Goal: Task Accomplishment & Management: Use online tool/utility

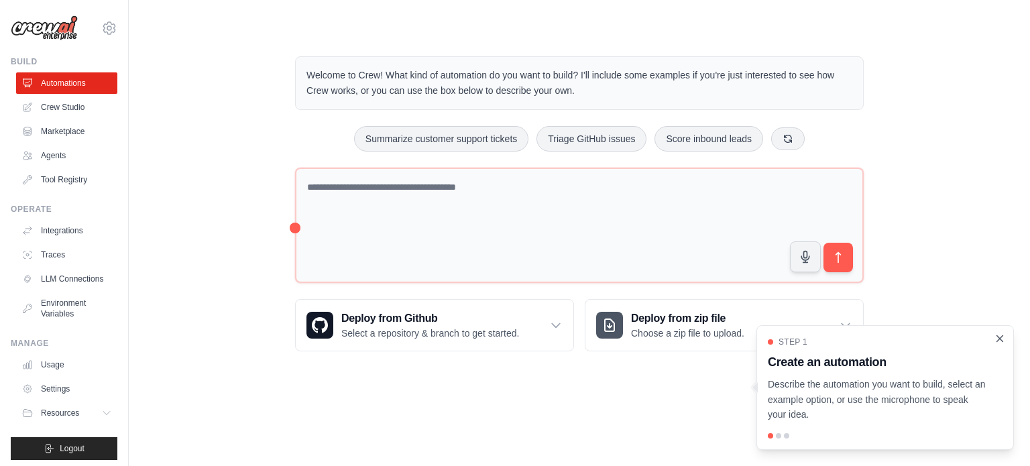
click at [1000, 339] on icon "Close walkthrough" at bounding box center [1000, 338] width 6 height 6
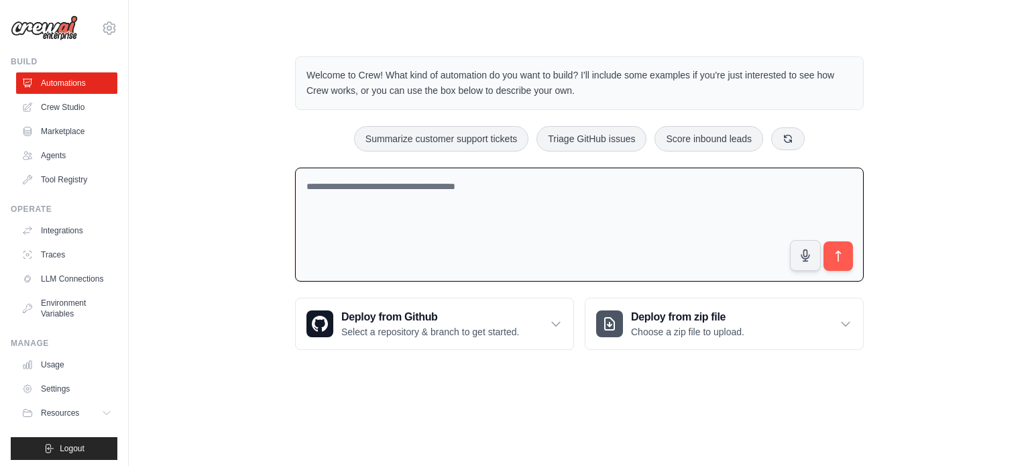
click at [633, 200] on textarea at bounding box center [579, 225] width 568 height 115
click at [481, 187] on textarea "**********" at bounding box center [579, 225] width 568 height 115
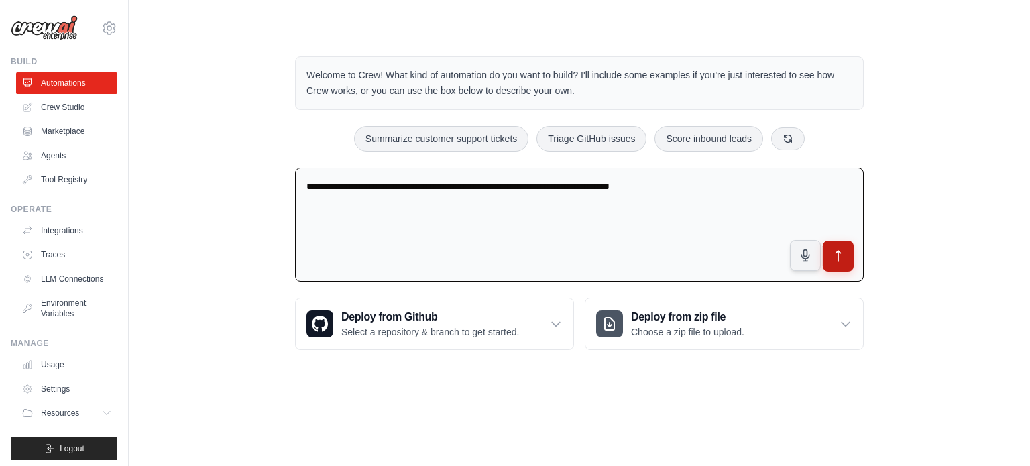
type textarea "**********"
click at [843, 257] on icon "submit" at bounding box center [838, 256] width 14 height 14
click at [47, 149] on link "Agents" at bounding box center [67, 155] width 101 height 21
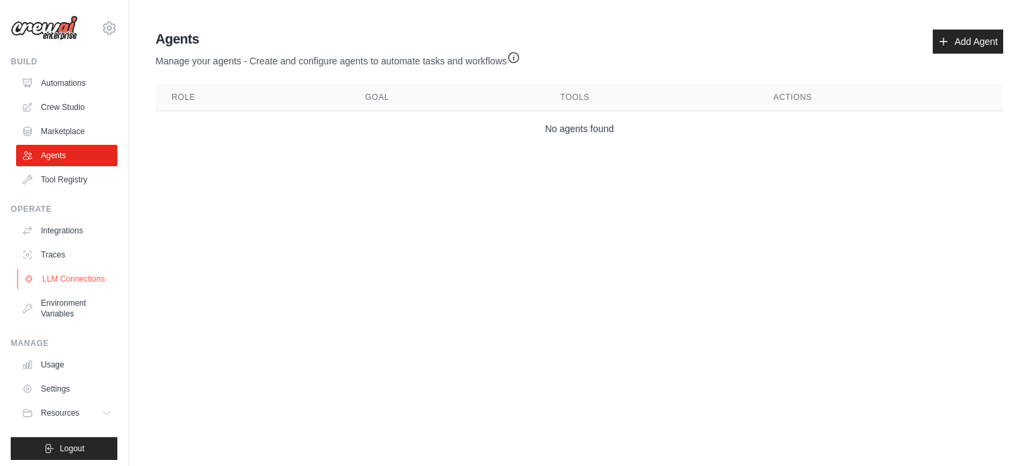
click at [60, 280] on link "LLM Connections" at bounding box center [67, 278] width 101 height 21
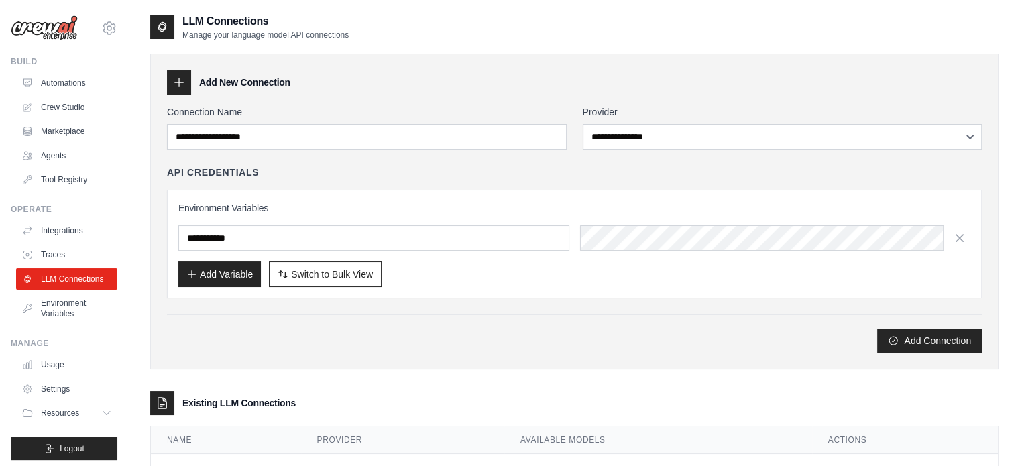
scroll to position [15, 0]
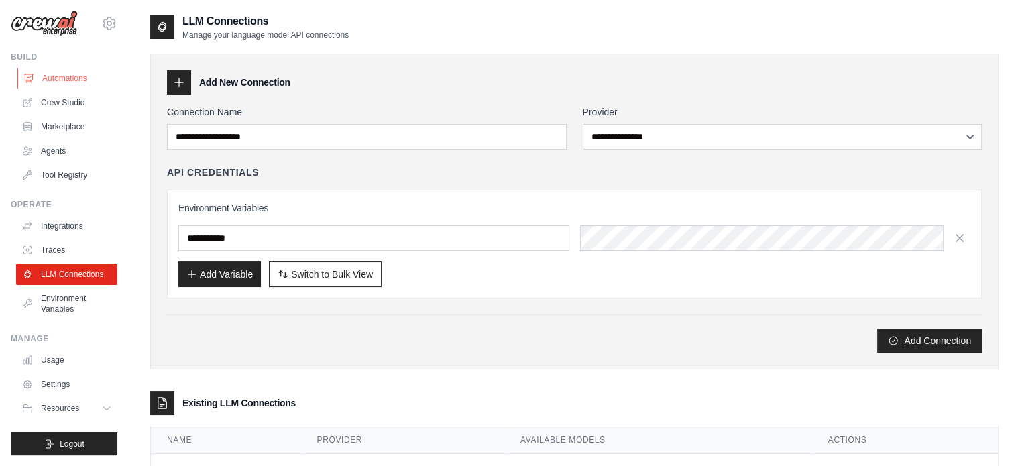
click at [84, 68] on link "Automations" at bounding box center [67, 78] width 101 height 21
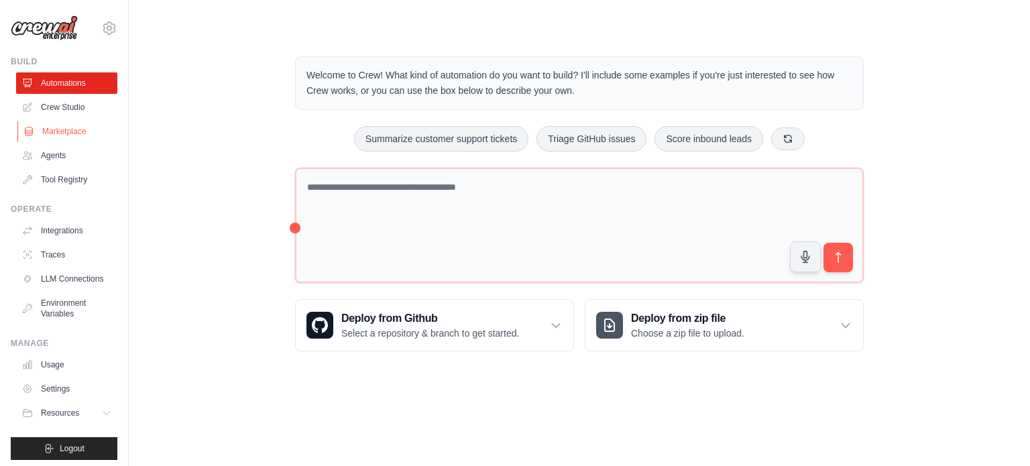
click at [63, 141] on link "Marketplace" at bounding box center [67, 131] width 101 height 21
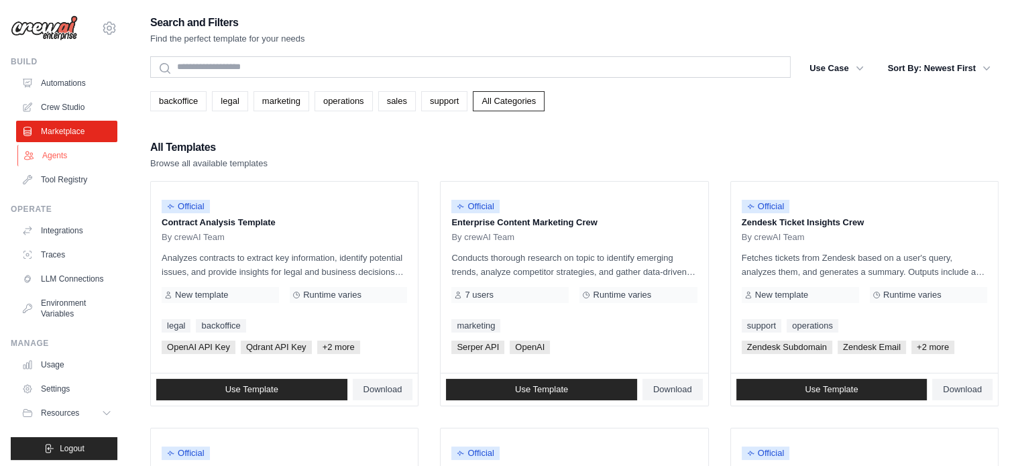
click at [63, 152] on link "Agents" at bounding box center [67, 155] width 101 height 21
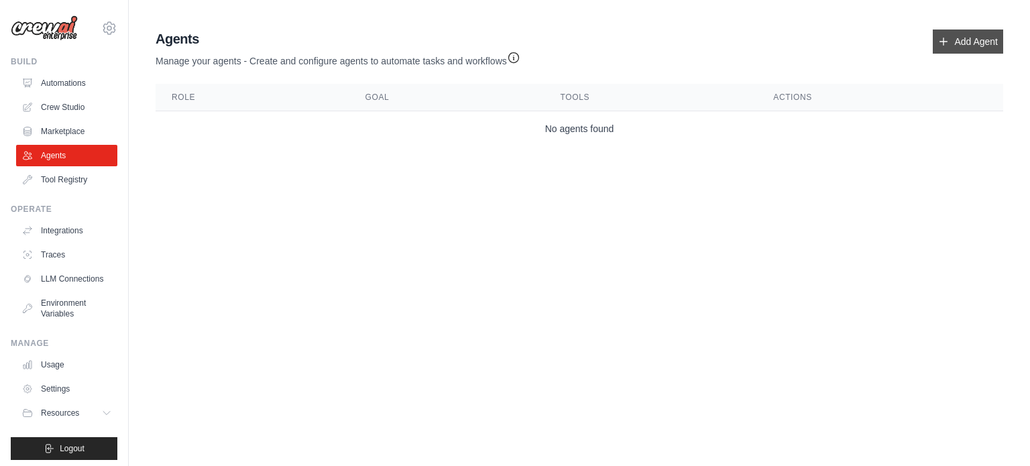
click at [941, 46] on icon at bounding box center [943, 41] width 11 height 11
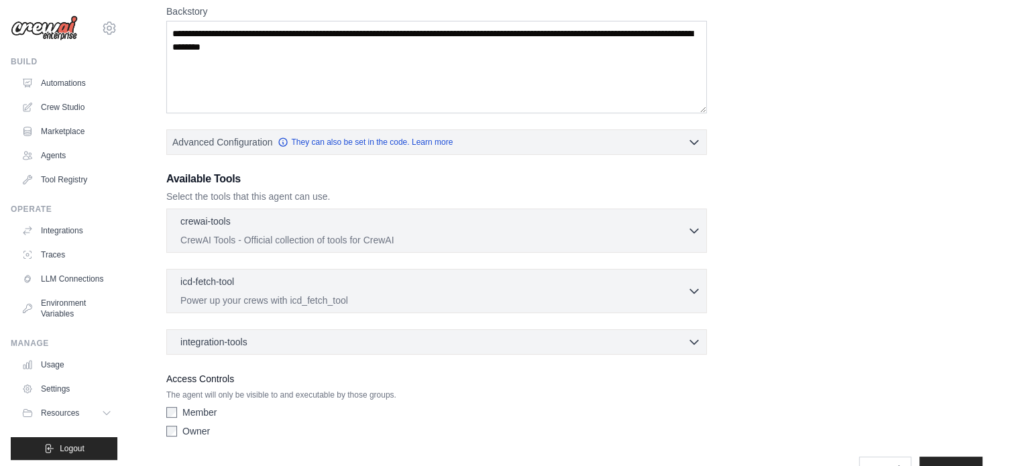
scroll to position [217, 0]
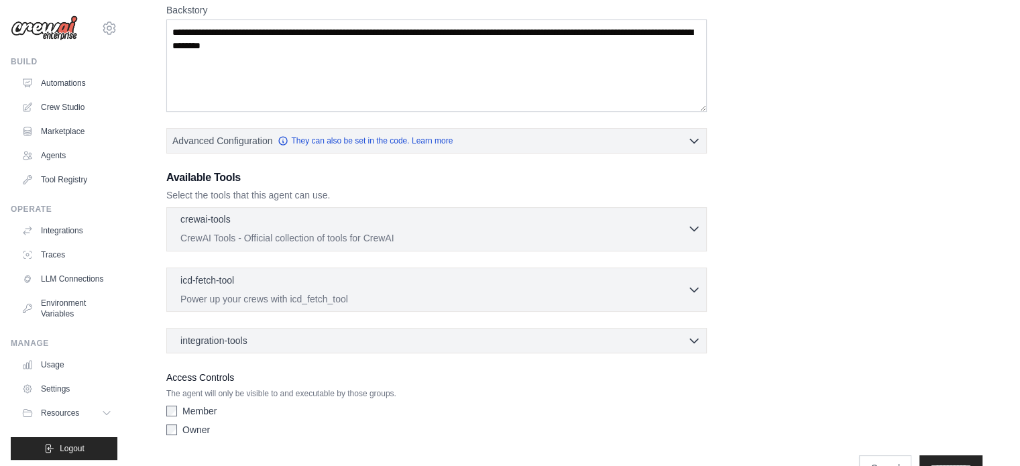
click at [692, 231] on icon "button" at bounding box center [693, 228] width 13 height 13
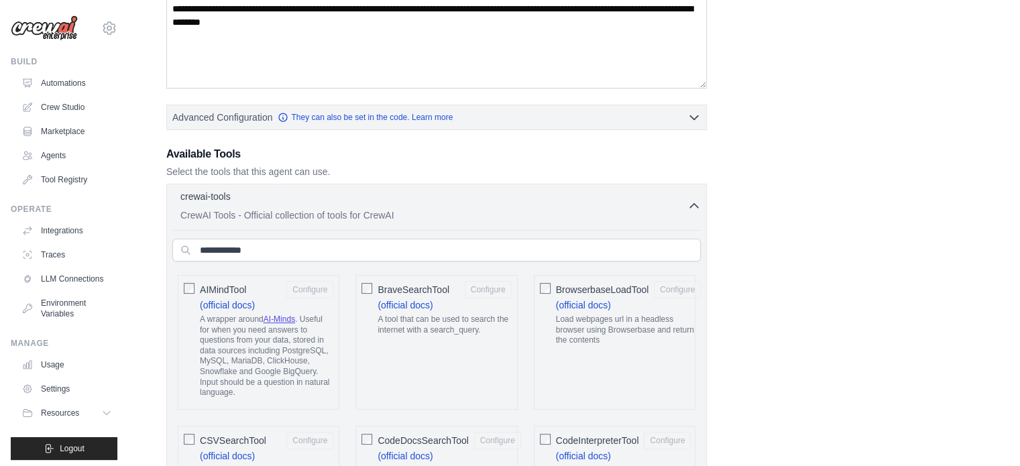
scroll to position [0, 0]
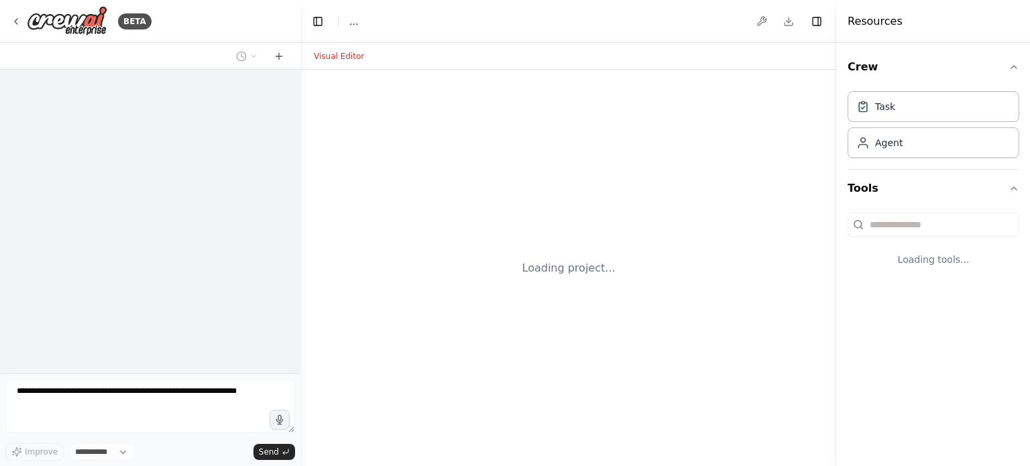
select select "****"
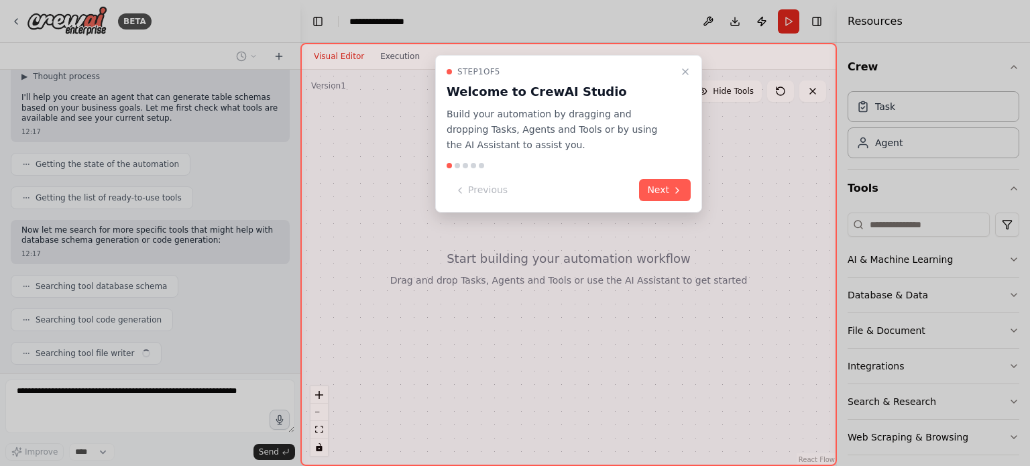
scroll to position [263, 0]
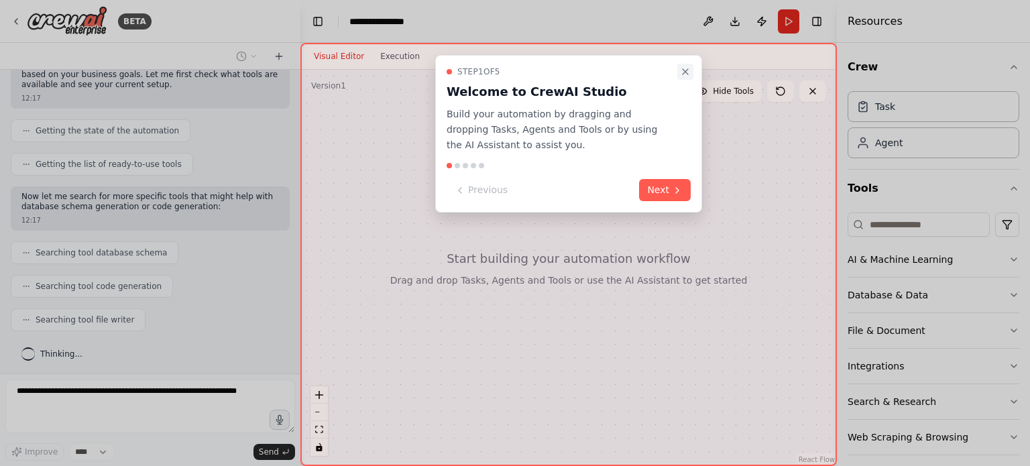
click at [684, 72] on icon "Close walkthrough" at bounding box center [684, 71] width 5 height 5
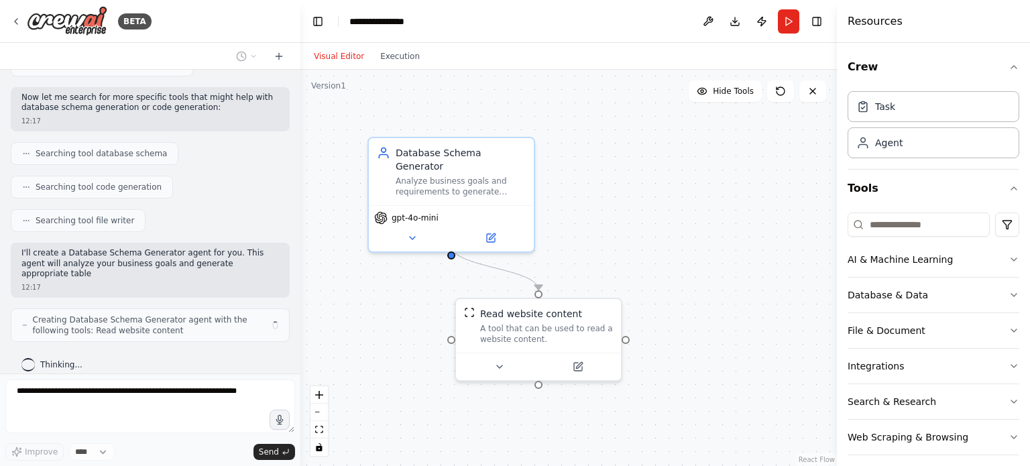
scroll to position [372, 0]
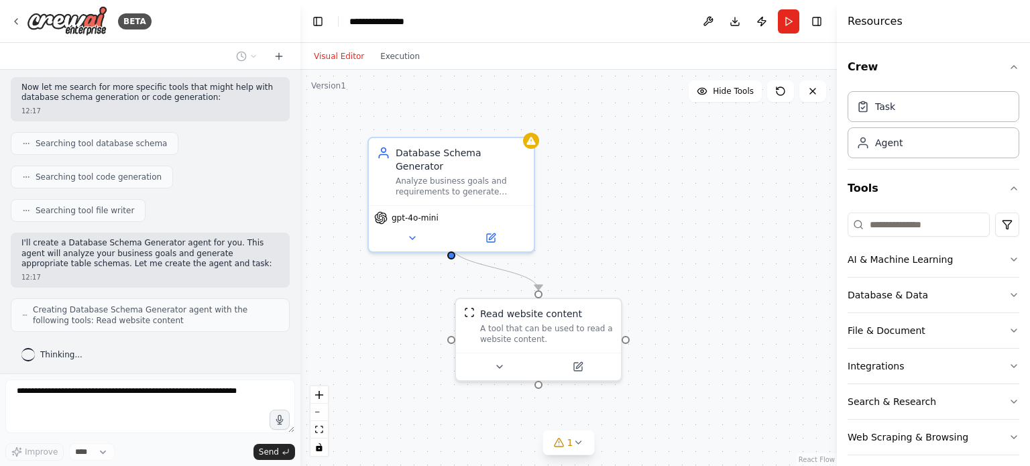
click at [295, 330] on div at bounding box center [297, 233] width 5 height 466
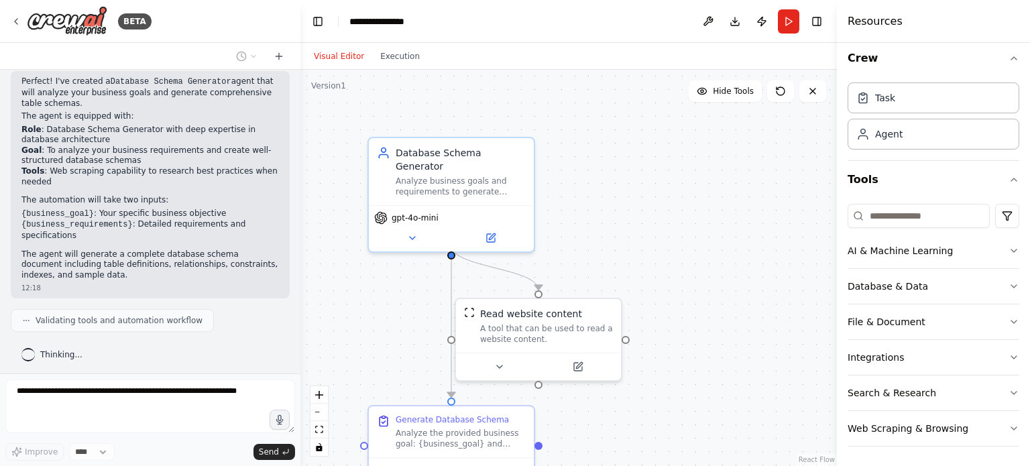
scroll to position [754, 0]
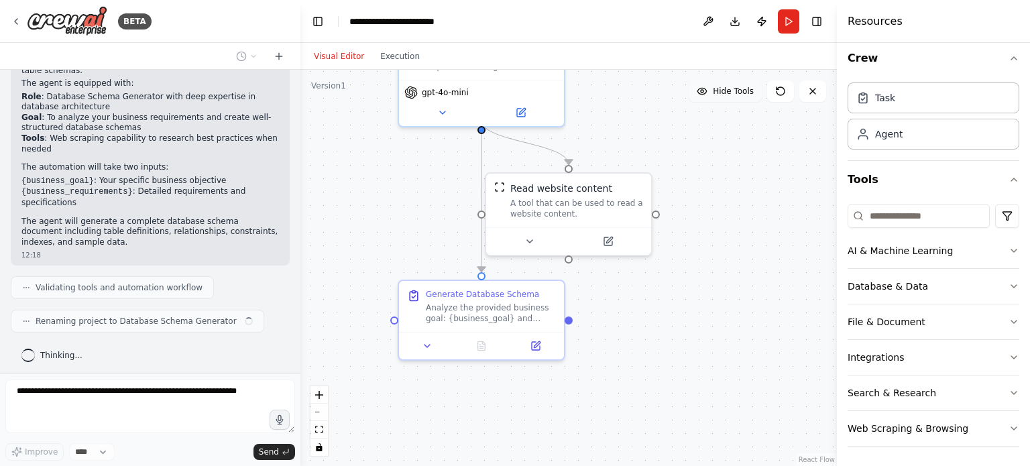
drag, startPoint x: 675, startPoint y: 227, endPoint x: 710, endPoint y: 100, distance: 131.4
click at [710, 100] on div "Version 1 Hide Tools .deletable-edge-delete-btn { width: 20px; height: 20px; bo…" at bounding box center [568, 268] width 536 height 396
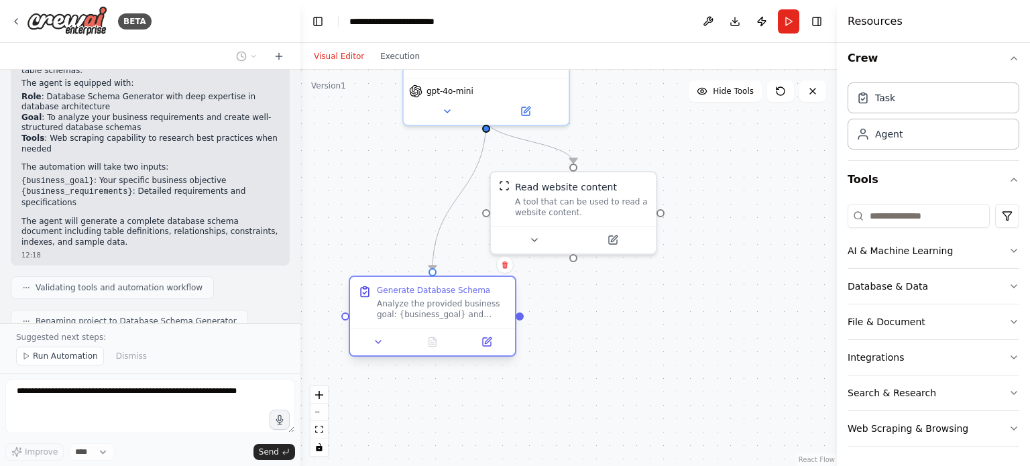
drag, startPoint x: 485, startPoint y: 308, endPoint x: 432, endPoint y: 304, distance: 53.1
click at [432, 304] on div "Analyze the provided business goal: {business_goal} and requirements: {business…" at bounding box center [442, 308] width 130 height 21
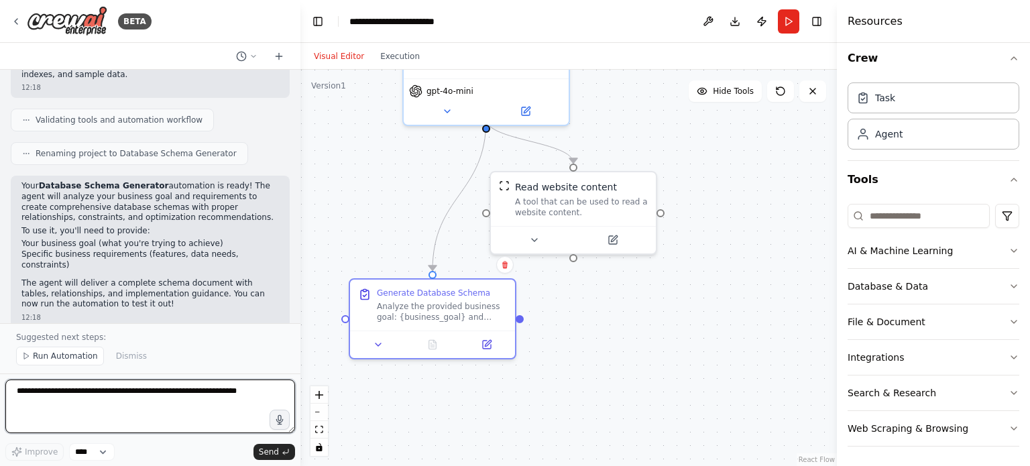
scroll to position [917, 0]
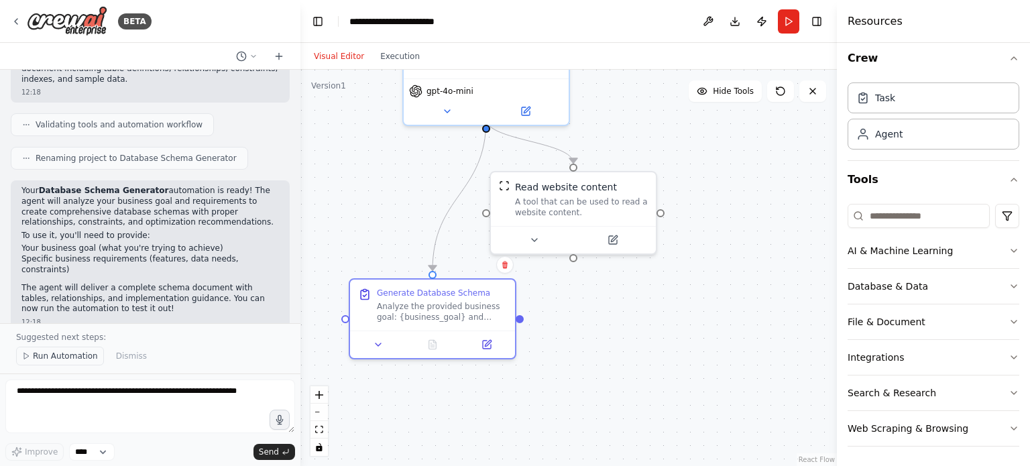
click at [33, 352] on span "Run Automation" at bounding box center [65, 356] width 65 height 11
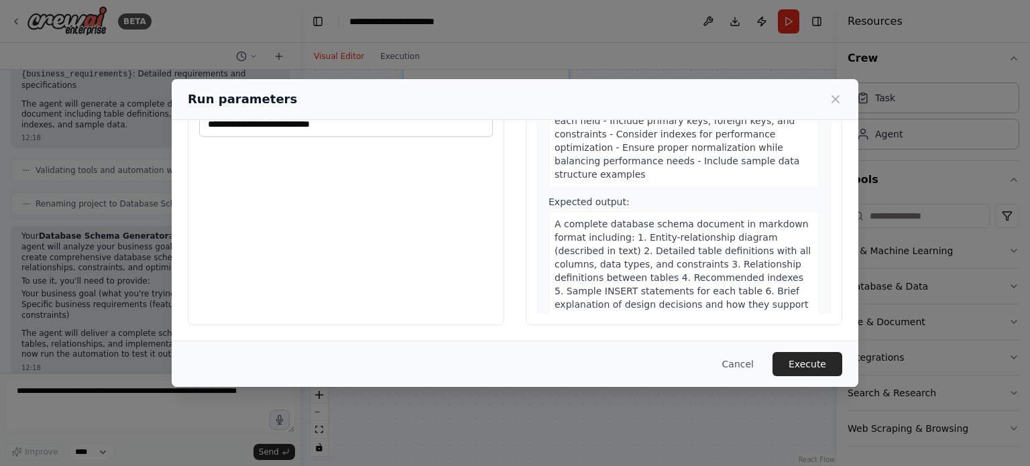
scroll to position [0, 0]
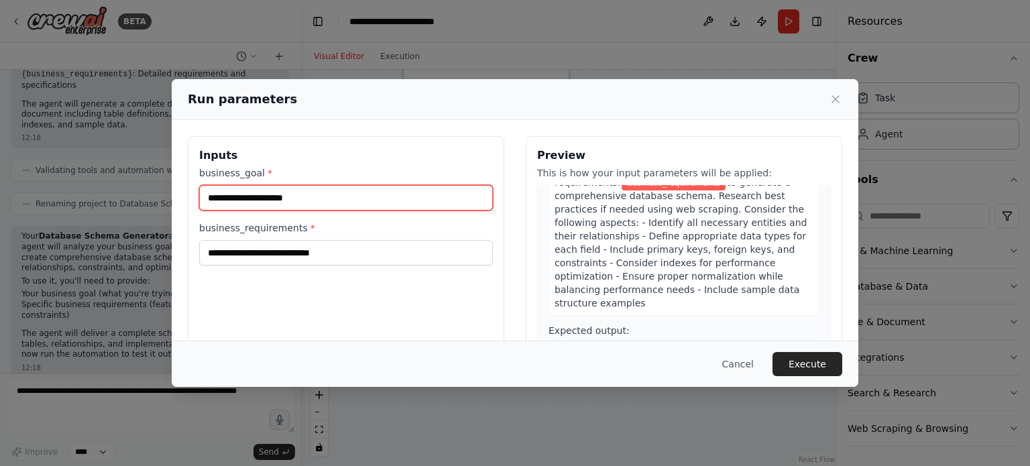
click at [369, 202] on input "business_goal *" at bounding box center [346, 197] width 294 height 25
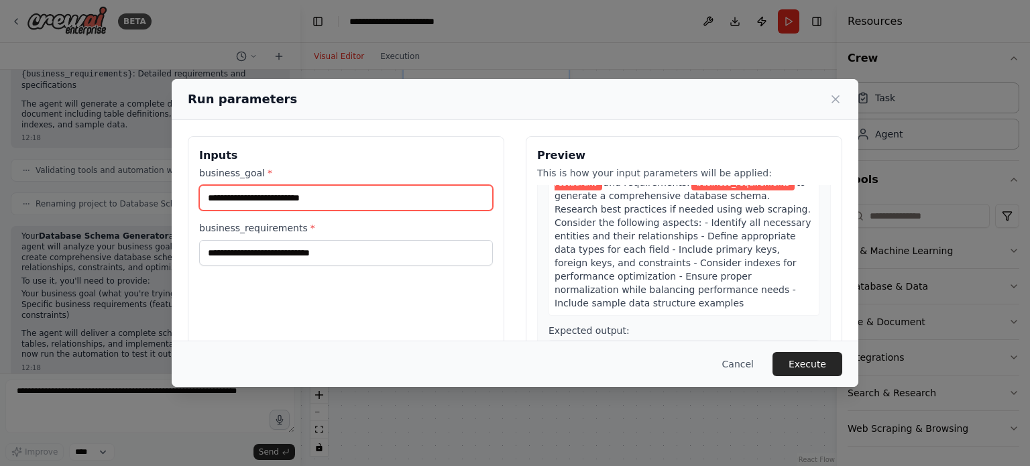
type input "**********"
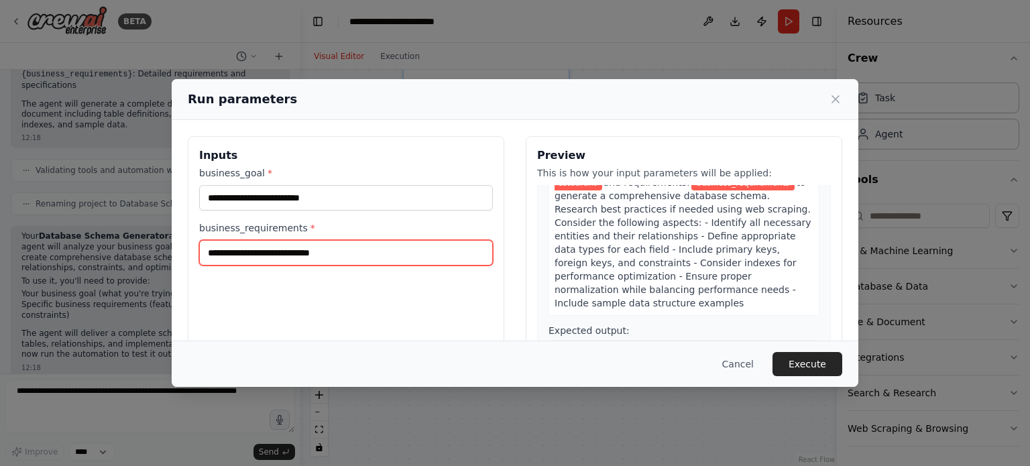
click at [325, 255] on input "business_requirements *" at bounding box center [346, 252] width 294 height 25
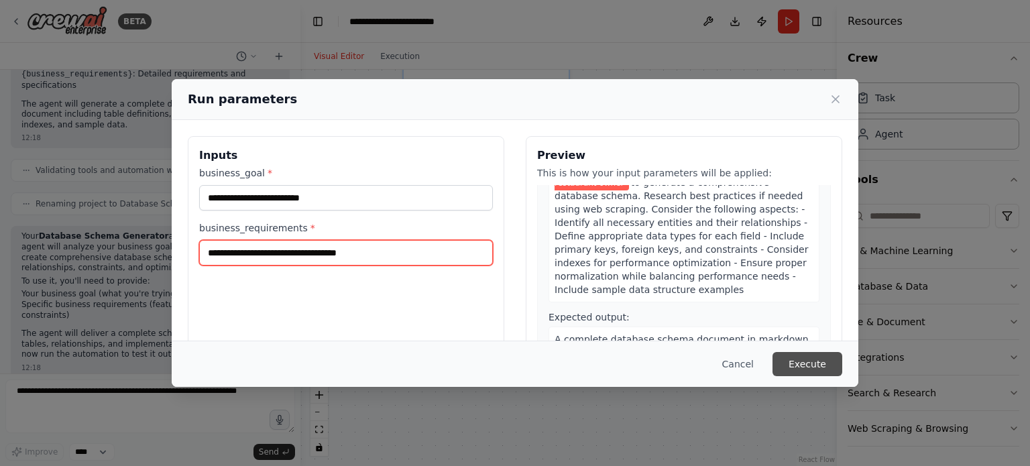
type input "**********"
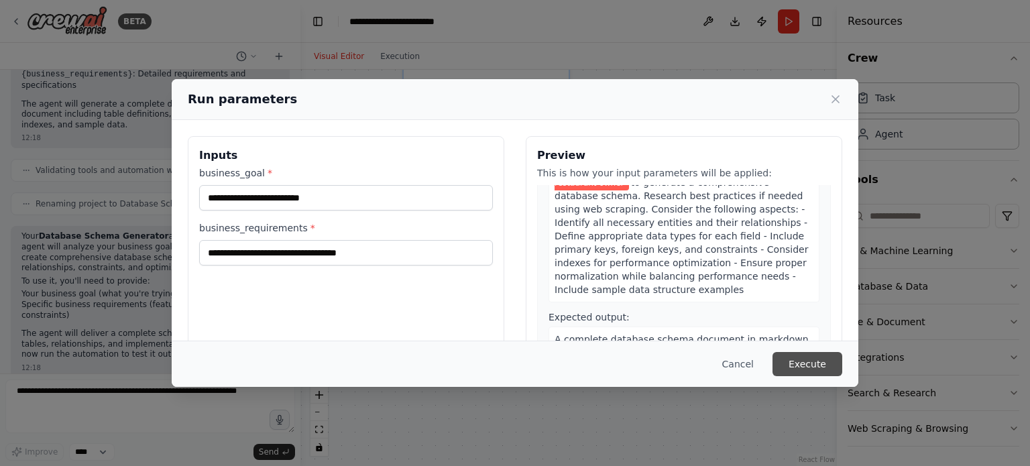
click at [784, 364] on button "Execute" at bounding box center [807, 364] width 70 height 24
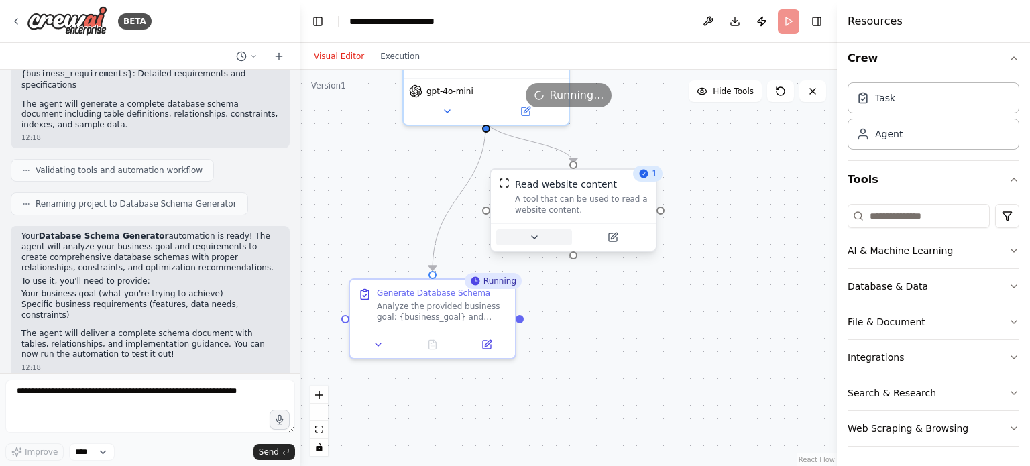
click at [534, 235] on icon at bounding box center [534, 237] width 11 height 11
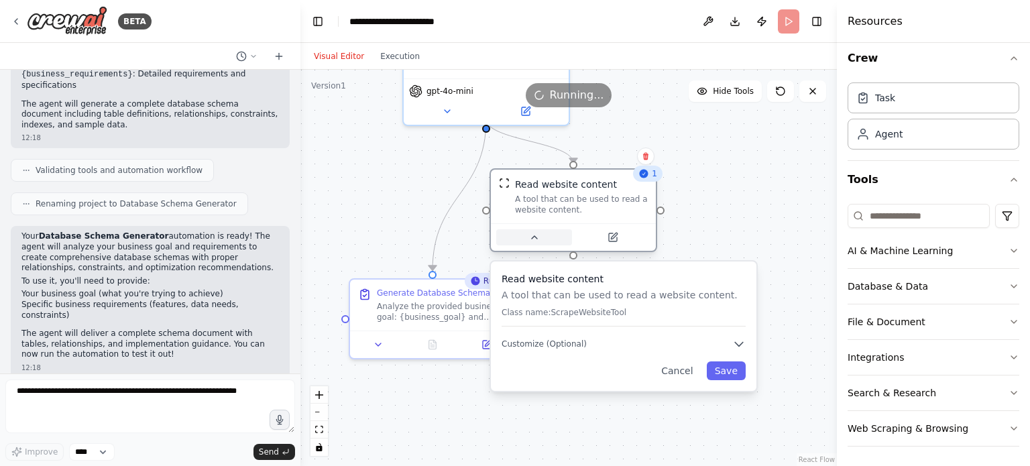
click at [531, 239] on icon at bounding box center [534, 237] width 11 height 11
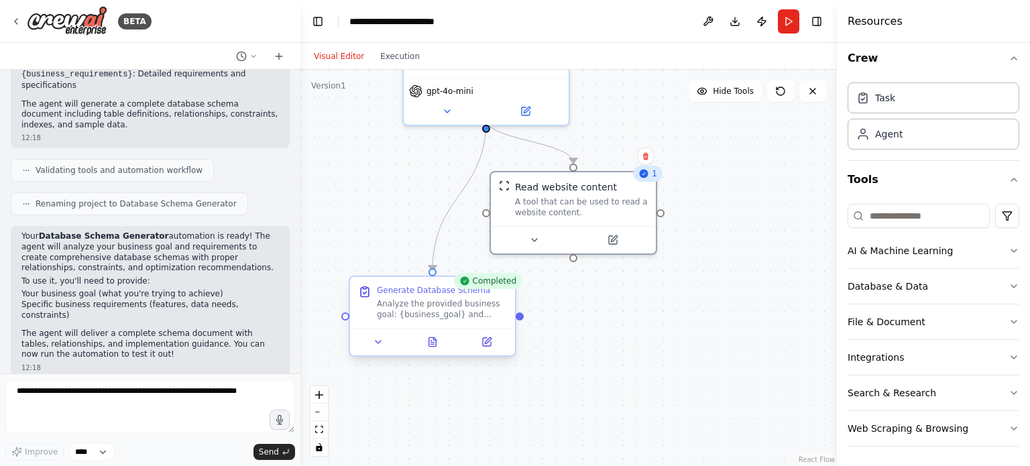
click at [456, 297] on div "Generate Database Schema Analyze the provided business goal: {business_goal} an…" at bounding box center [442, 302] width 130 height 35
click at [373, 343] on icon at bounding box center [378, 342] width 11 height 11
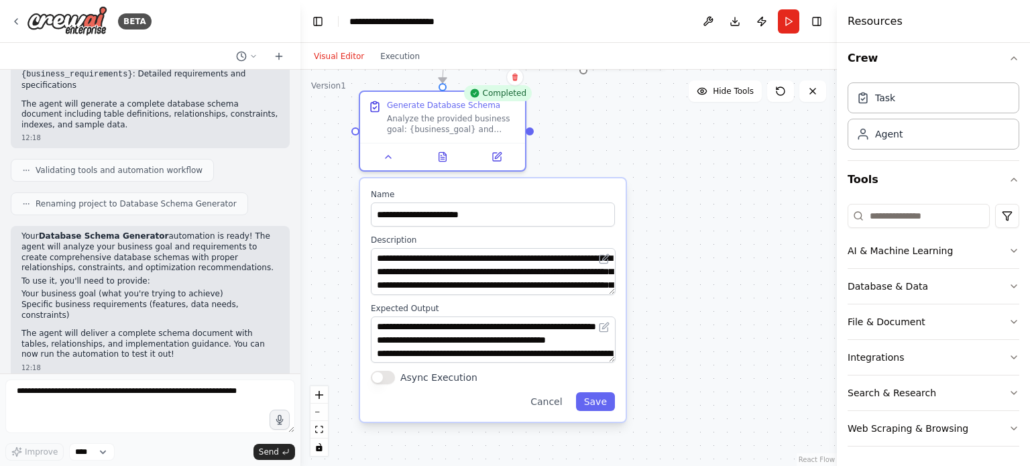
drag, startPoint x: 745, startPoint y: 316, endPoint x: 756, endPoint y: 129, distance: 188.0
click at [756, 129] on div ".deletable-edge-delete-btn { width: 20px; height: 20px; border: 0px solid #ffff…" at bounding box center [568, 268] width 536 height 396
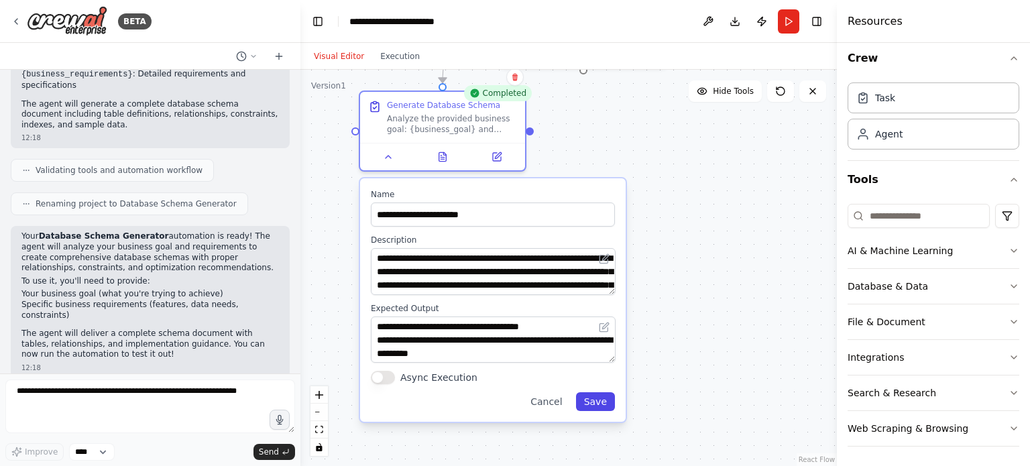
click at [601, 404] on button "Save" at bounding box center [595, 401] width 39 height 19
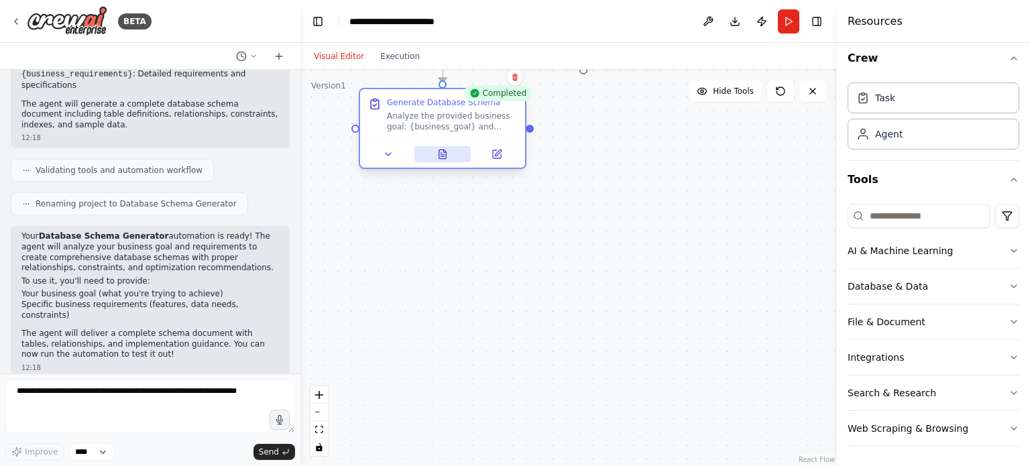
click at [450, 155] on button at bounding box center [442, 154] width 57 height 16
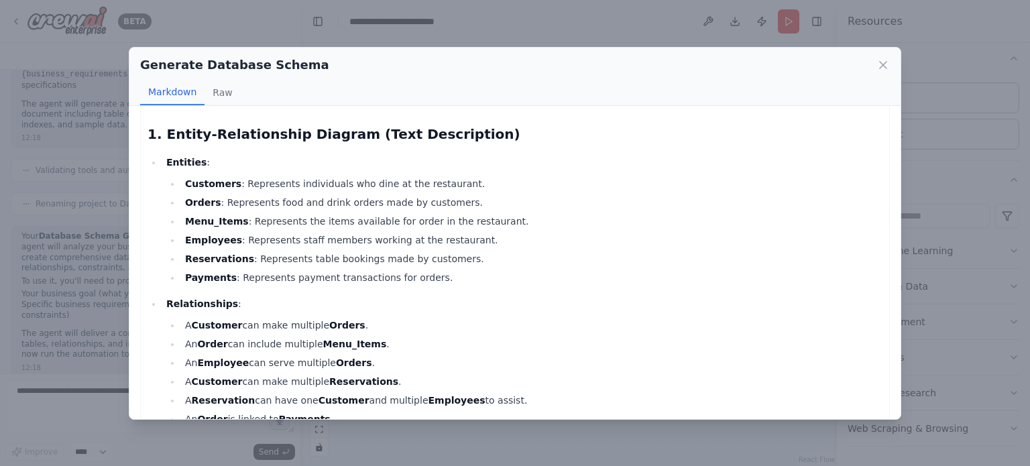
scroll to position [0, 0]
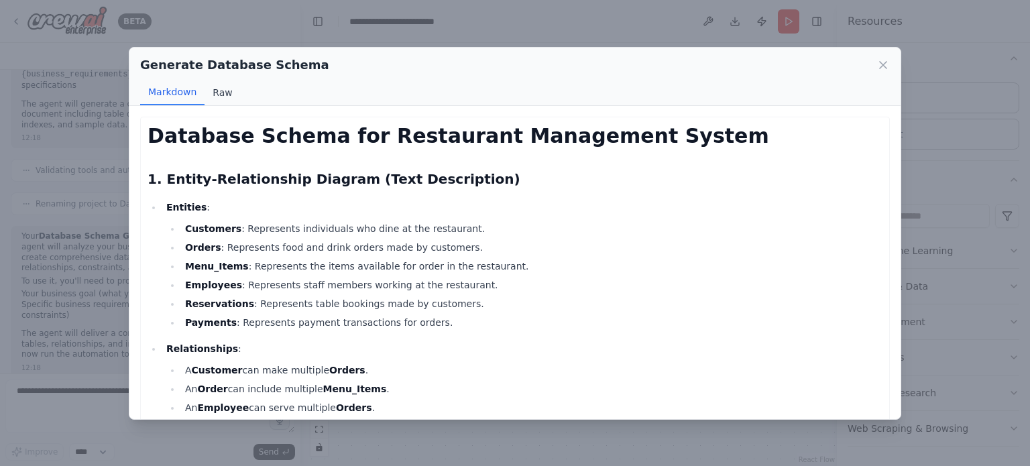
click at [215, 92] on button "Raw" at bounding box center [222, 92] width 36 height 25
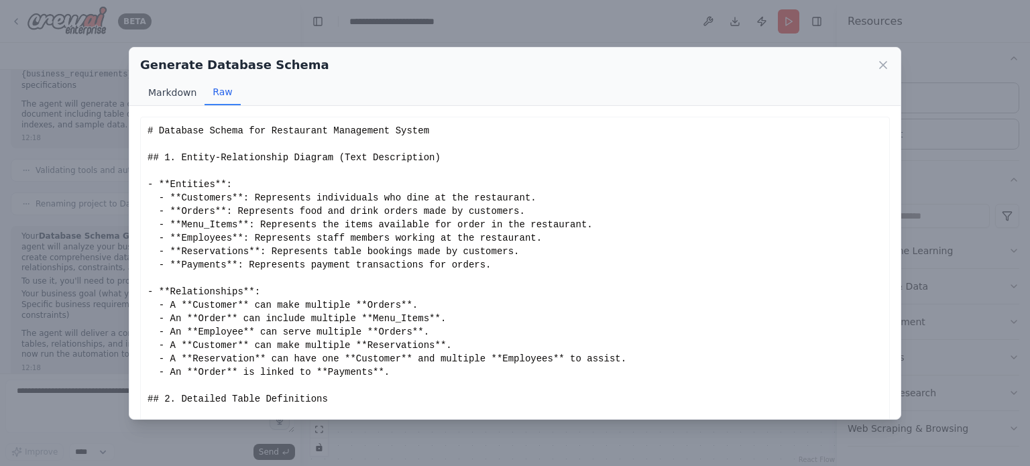
click at [188, 90] on button "Markdown" at bounding box center [172, 92] width 64 height 25
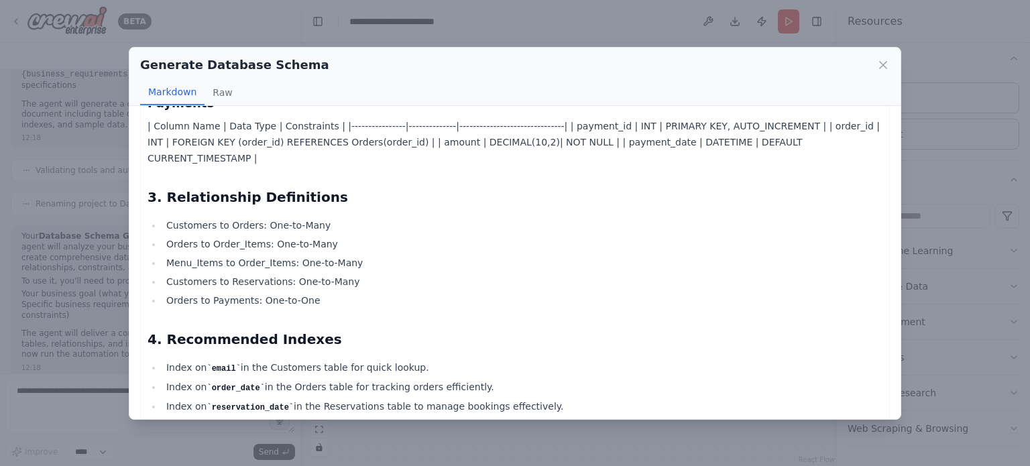
scroll to position [953, 0]
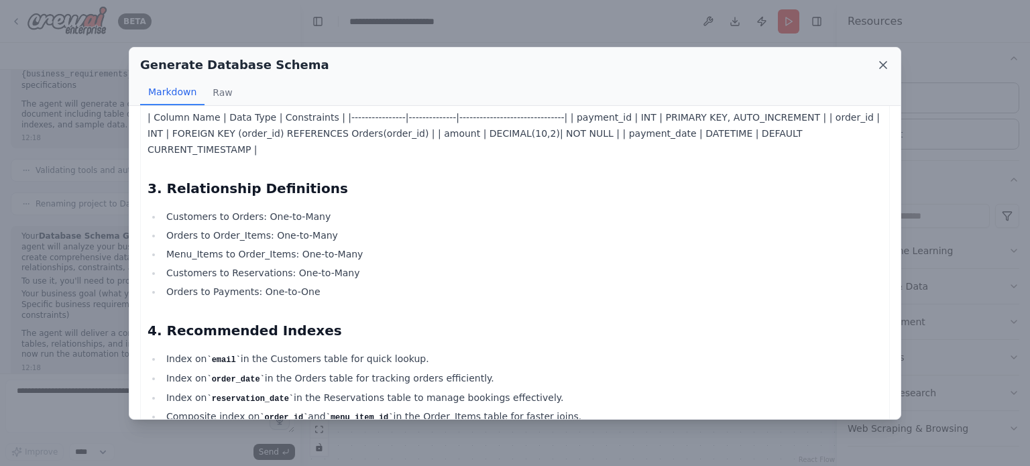
click at [882, 64] on icon at bounding box center [883, 65] width 7 height 7
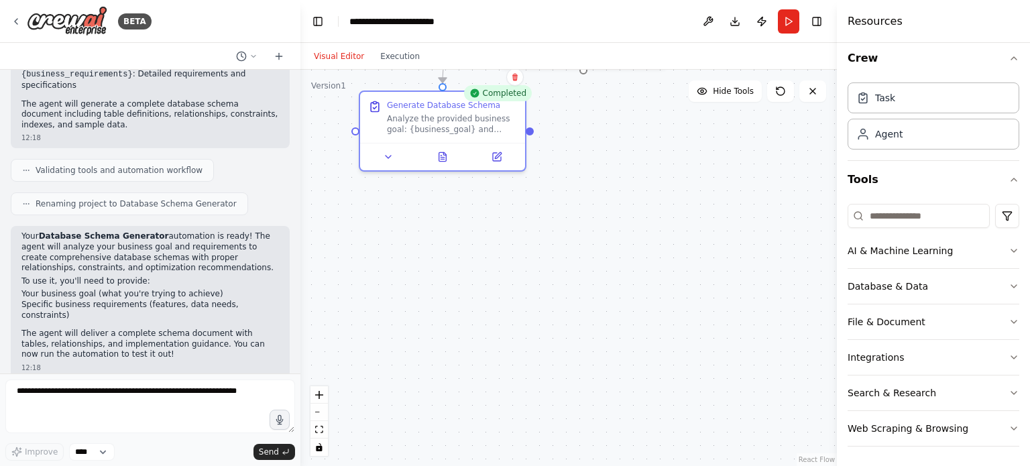
scroll to position [0, 0]
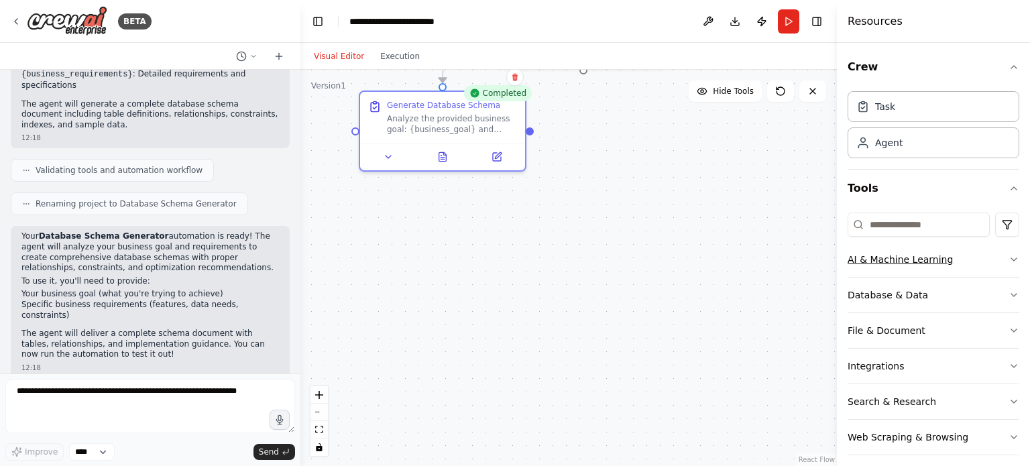
click at [1008, 255] on div "Crew Task Agent Tools AI & Machine Learning Database & Data File & Document Int…" at bounding box center [933, 254] width 193 height 423
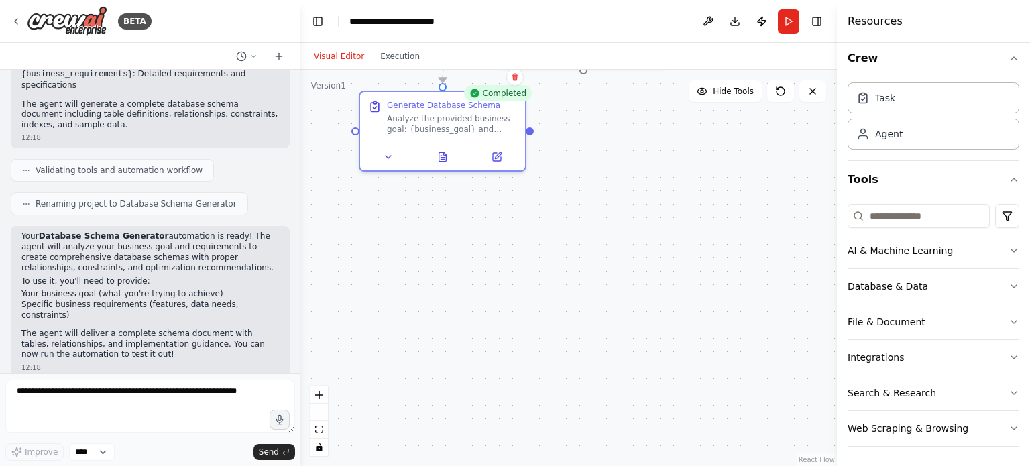
click at [1008, 174] on icon "button" at bounding box center [1013, 179] width 11 height 11
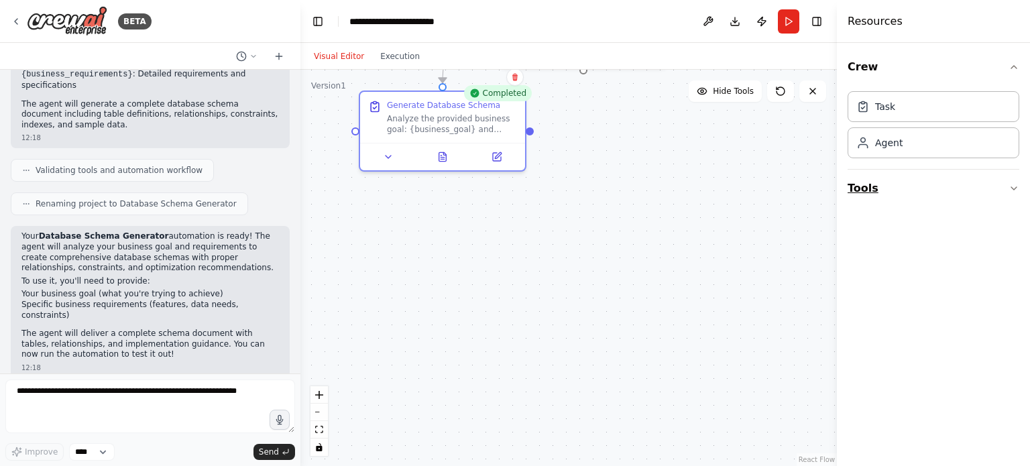
click at [1014, 186] on icon "button" at bounding box center [1013, 188] width 11 height 11
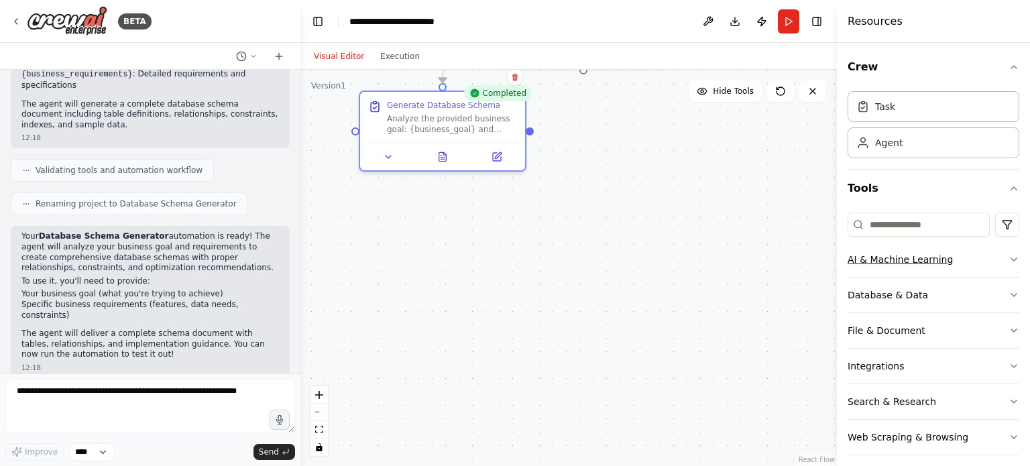
click at [1008, 257] on icon "button" at bounding box center [1013, 259] width 11 height 11
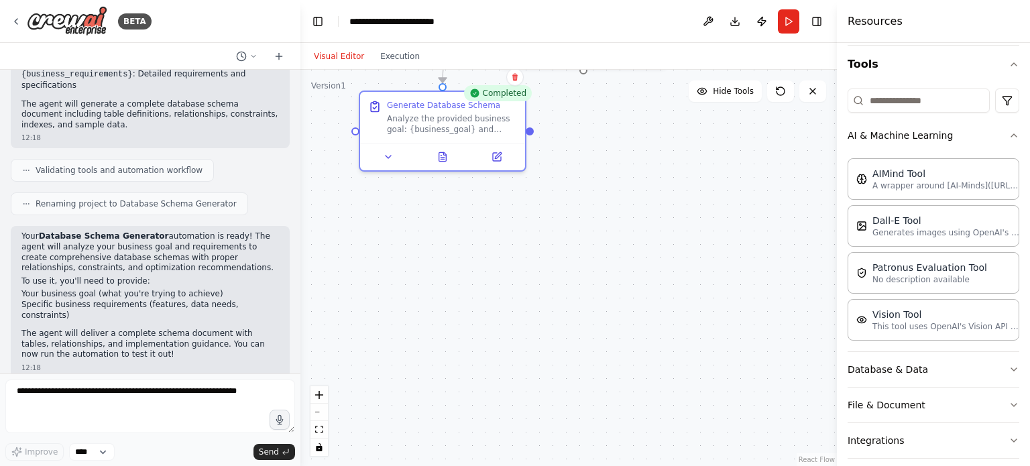
scroll to position [128, 0]
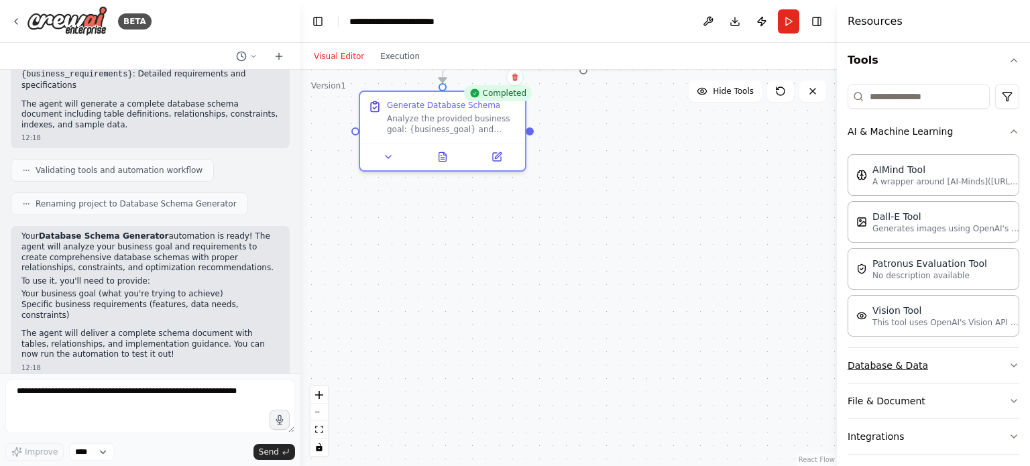
click at [1004, 356] on button "Database & Data" at bounding box center [933, 365] width 172 height 35
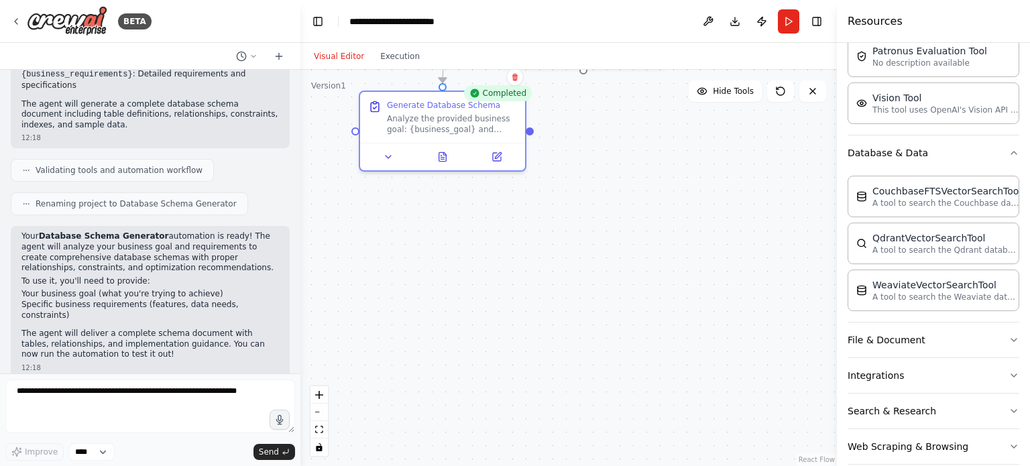
scroll to position [357, 0]
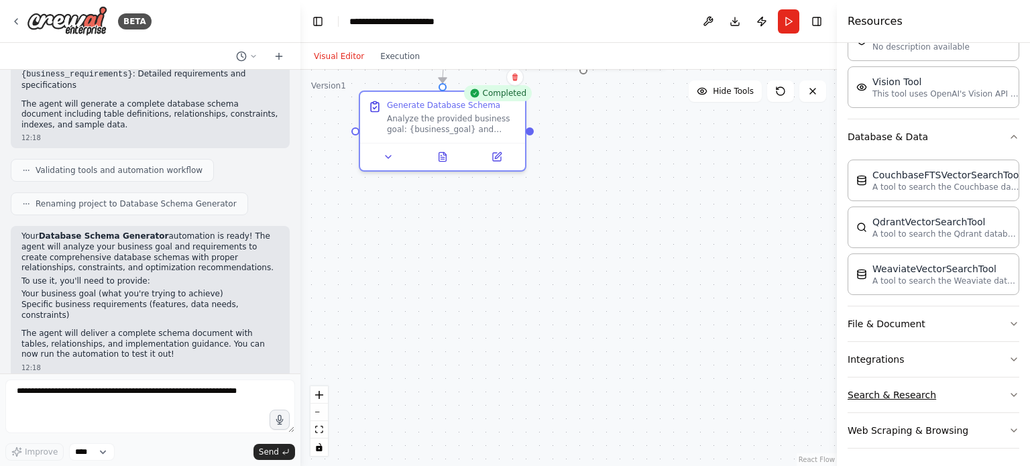
click at [994, 402] on button "Search & Research" at bounding box center [933, 394] width 172 height 35
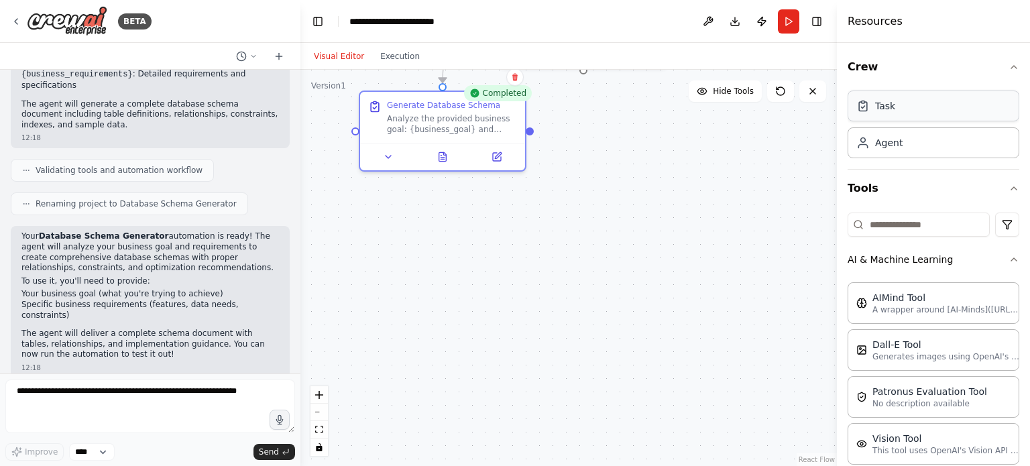
click at [957, 113] on div "Task" at bounding box center [933, 105] width 172 height 31
click at [896, 142] on div "Agent" at bounding box center [888, 141] width 27 height 13
click at [995, 225] on html "BETA i want to make an agent which will generate table schema while looking at …" at bounding box center [515, 233] width 1030 height 466
click at [780, 151] on html "BETA i want to make an agent which will generate table schema while looking at …" at bounding box center [515, 233] width 1030 height 466
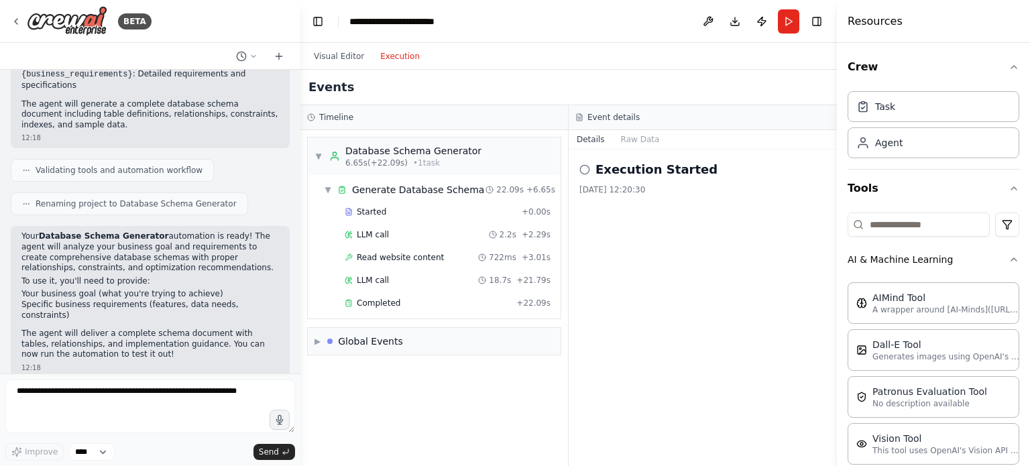
click at [388, 54] on button "Execution" at bounding box center [400, 56] width 56 height 16
click at [88, 19] on img at bounding box center [67, 21] width 80 height 30
